Goal: Information Seeking & Learning: Check status

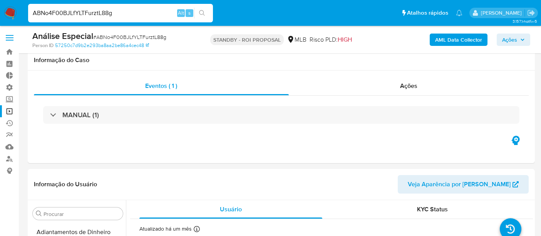
select select "10"
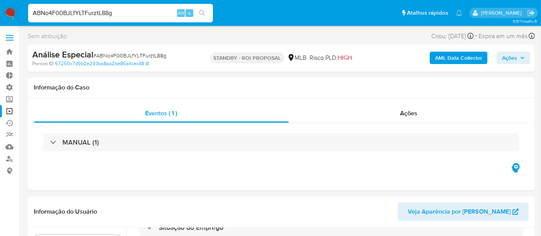
click at [9, 108] on link "Operações em massa" at bounding box center [46, 111] width 92 height 12
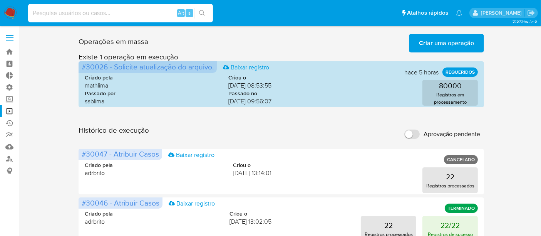
click at [72, 15] on input at bounding box center [120, 13] width 185 height 10
paste input "416598909"
type input "416598909"
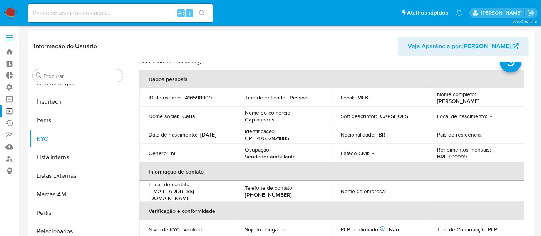
scroll to position [43, 0]
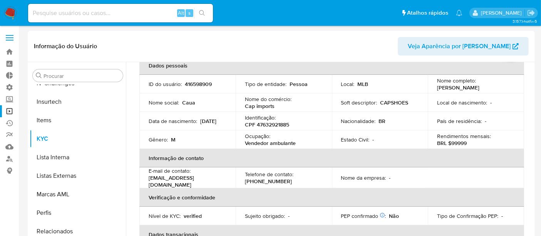
select select "10"
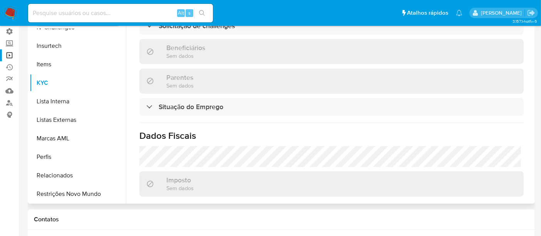
scroll to position [64, 0]
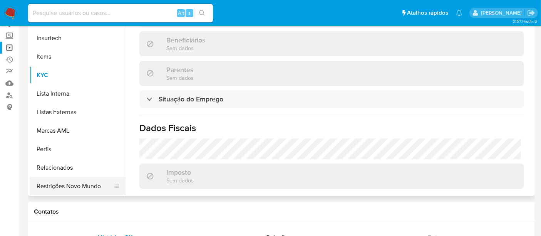
click at [88, 186] on button "Restrições Novo Mundo" at bounding box center [75, 186] width 90 height 18
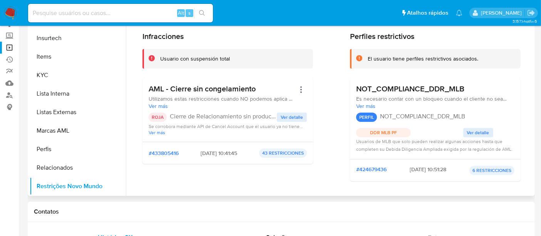
scroll to position [21, 0]
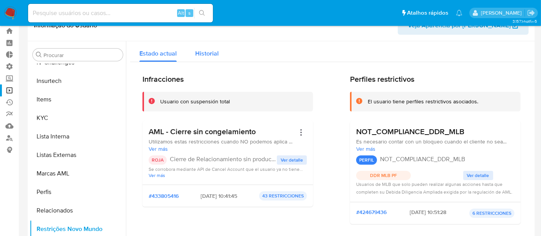
click at [206, 49] on span "Historial" at bounding box center [206, 53] width 23 height 9
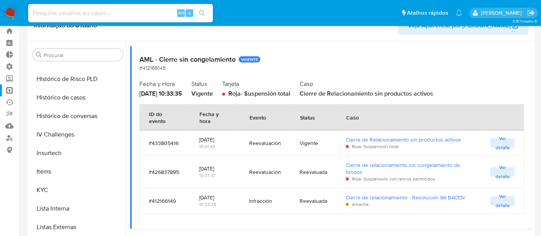
scroll to position [258, 0]
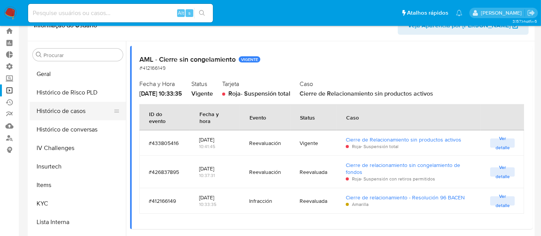
click at [70, 109] on button "Histórico de casos" at bounding box center [75, 111] width 90 height 18
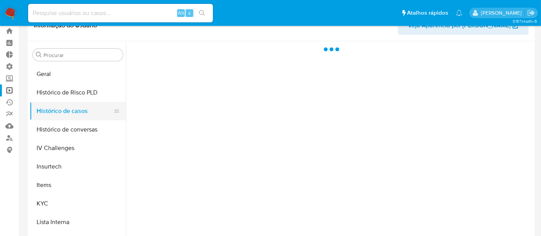
scroll to position [0, 0]
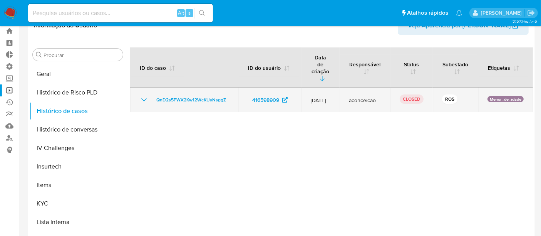
click at [139, 95] on icon "Mostrar/Ocultar" at bounding box center [143, 99] width 9 height 9
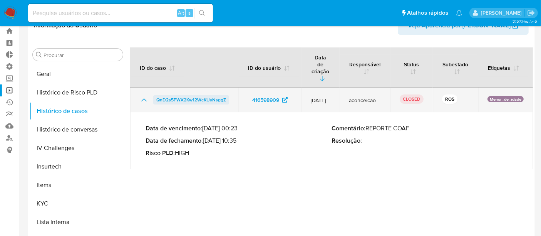
click at [196, 95] on span "QnD2s5PWX2Kw12WcKUyNsggZ" at bounding box center [191, 99] width 70 height 9
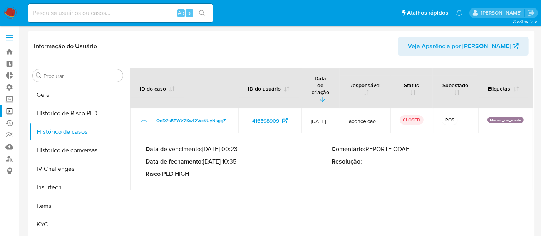
click at [61, 12] on input at bounding box center [120, 13] width 185 height 10
paste input "796978791"
type input "796978791"
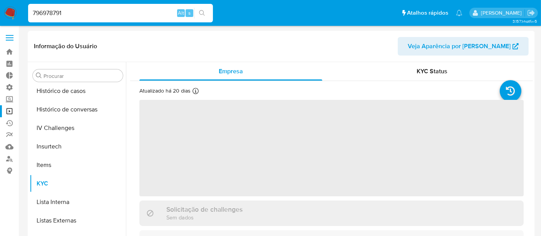
scroll to position [343, 0]
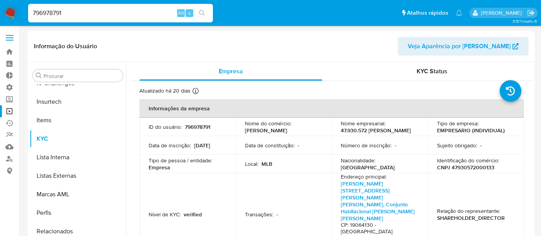
select select "10"
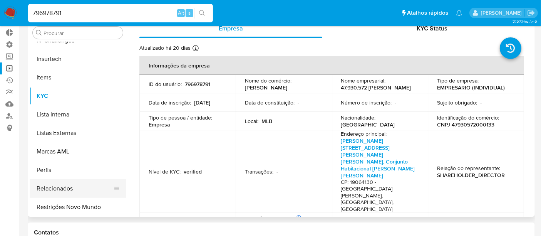
scroll to position [43, 0]
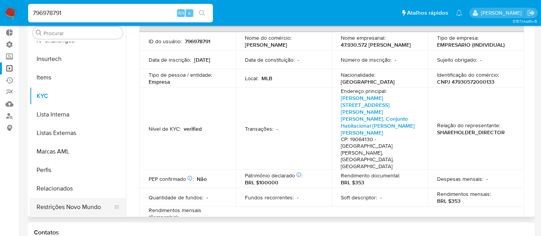
click at [91, 203] on button "Restrições Novo Mundo" at bounding box center [75, 206] width 90 height 18
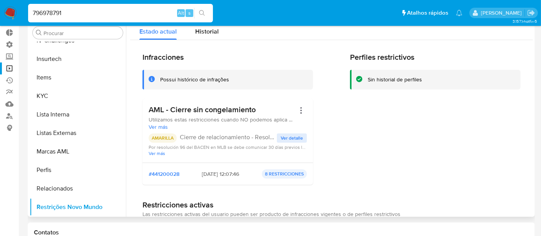
scroll to position [0, 0]
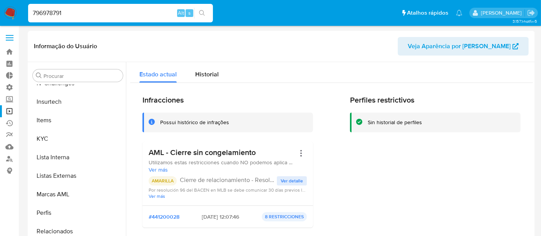
drag, startPoint x: 70, startPoint y: 12, endPoint x: 19, endPoint y: 13, distance: 50.8
click at [19, 13] on nav "Pausado Ver notificaciones 796978791 Alt s Atalhos rápidos Presiona las siguien…" at bounding box center [270, 13] width 541 height 26
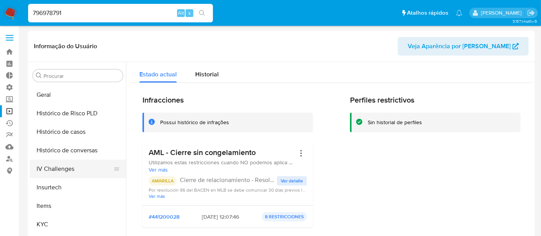
scroll to position [215, 0]
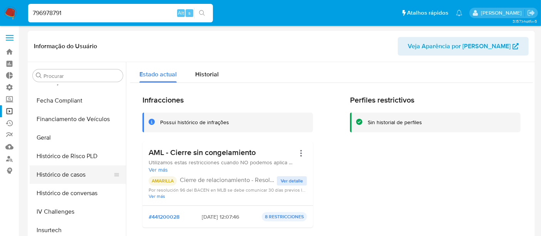
click at [69, 174] on button "Histórico de casos" at bounding box center [75, 174] width 90 height 18
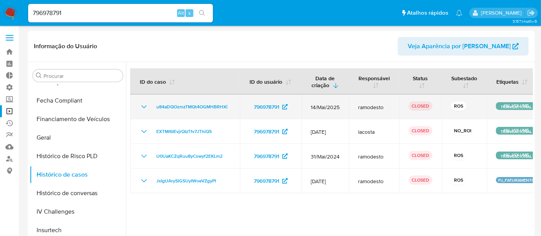
click at [141, 107] on icon "Mostrar/Ocultar" at bounding box center [143, 106] width 9 height 9
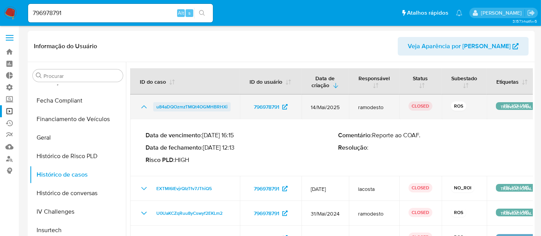
click at [168, 108] on span "u84aDQOzmzTMQt4OGMHBRHXi" at bounding box center [191, 106] width 71 height 9
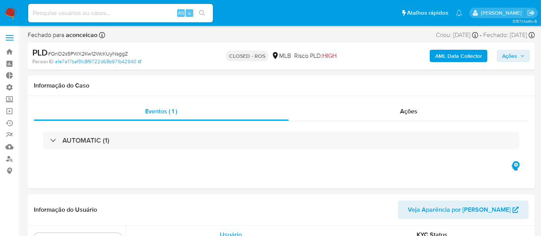
scroll to position [343, 0]
select select "10"
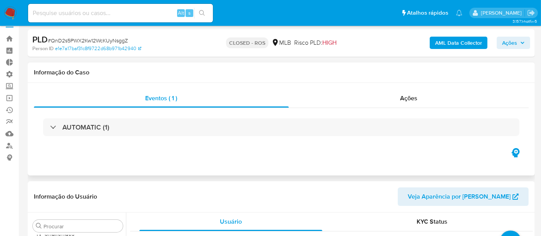
scroll to position [0, 0]
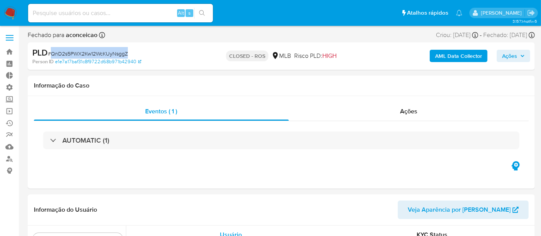
drag, startPoint x: 52, startPoint y: 54, endPoint x: 136, endPoint y: 56, distance: 84.3
click at [136, 56] on div "PLD # QnD2s5PWX2Kw12WcKUyNsggZ" at bounding box center [113, 53] width 163 height 12
copy span "QnD2s5PWX2Kw12WcKUyNsggZ"
select select "10"
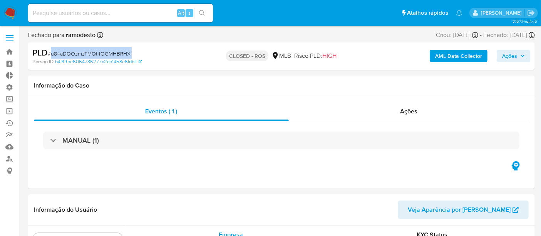
drag, startPoint x: 51, startPoint y: 53, endPoint x: 134, endPoint y: 53, distance: 82.8
click at [134, 53] on div "PLD # u84aDQOzmzTMQt4OGMHBRHXi" at bounding box center [113, 53] width 163 height 12
copy span "u84aDQOzmzTMQt4OGMHBRHXi"
